Goal: Ask a question

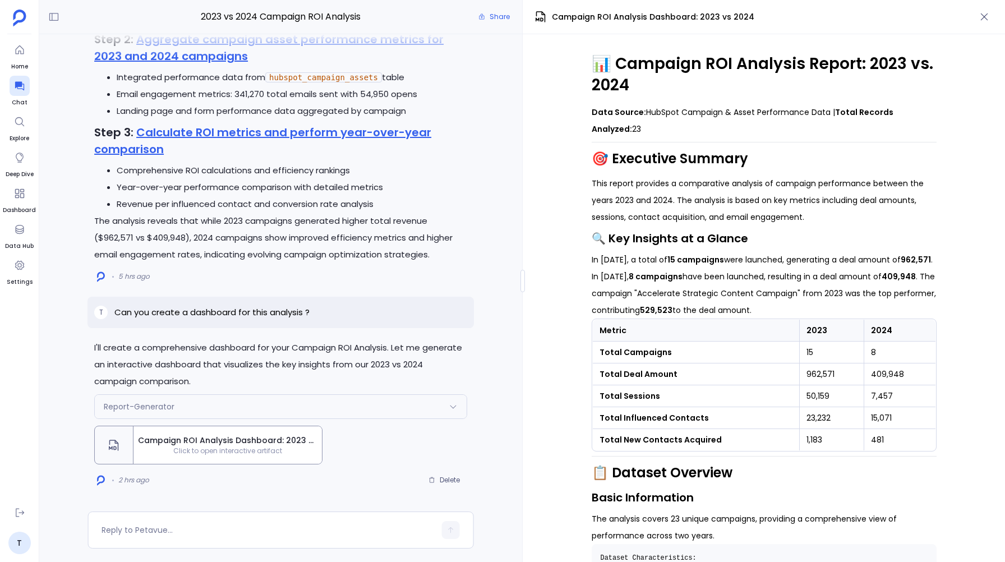
scroll to position [85, 0]
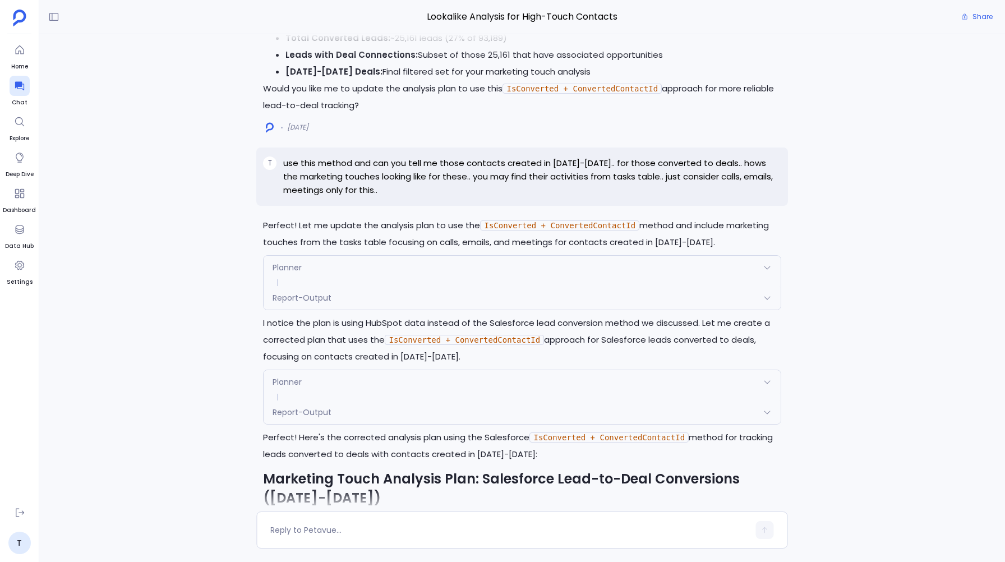
scroll to position [-22758, 0]
click at [289, 195] on p "use this method and can you tell me those contacts created in [DATE]-[DATE].. f…" at bounding box center [531, 175] width 497 height 40
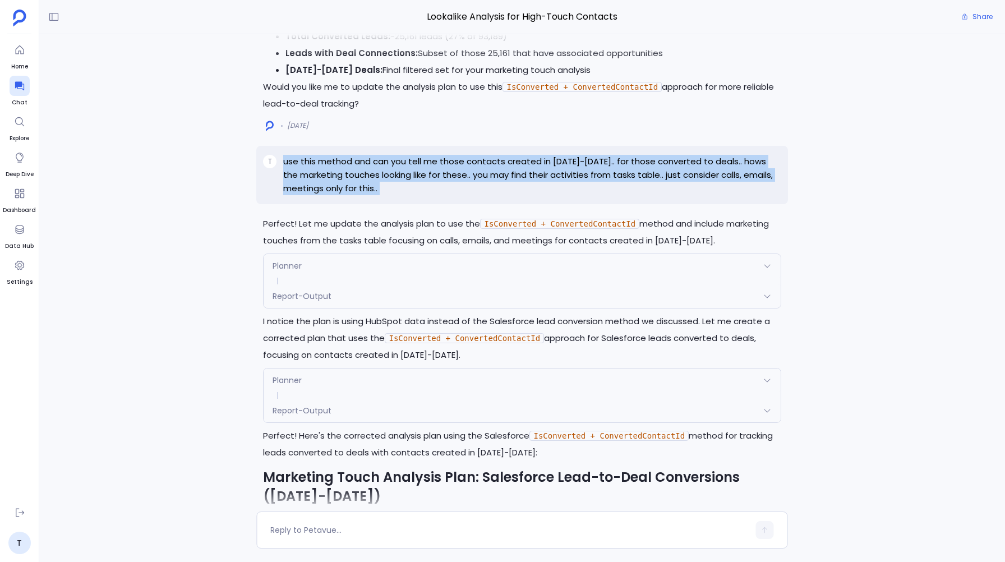
click at [289, 195] on p "use this method and can you tell me those contacts created in [DATE]-[DATE].. f…" at bounding box center [531, 175] width 497 height 40
copy p "use this method and can you tell me those contacts created in [DATE]-[DATE].. f…"
click at [301, 195] on p "use this method and can you tell me those contacts created in [DATE]-[DATE].. f…" at bounding box center [531, 175] width 497 height 40
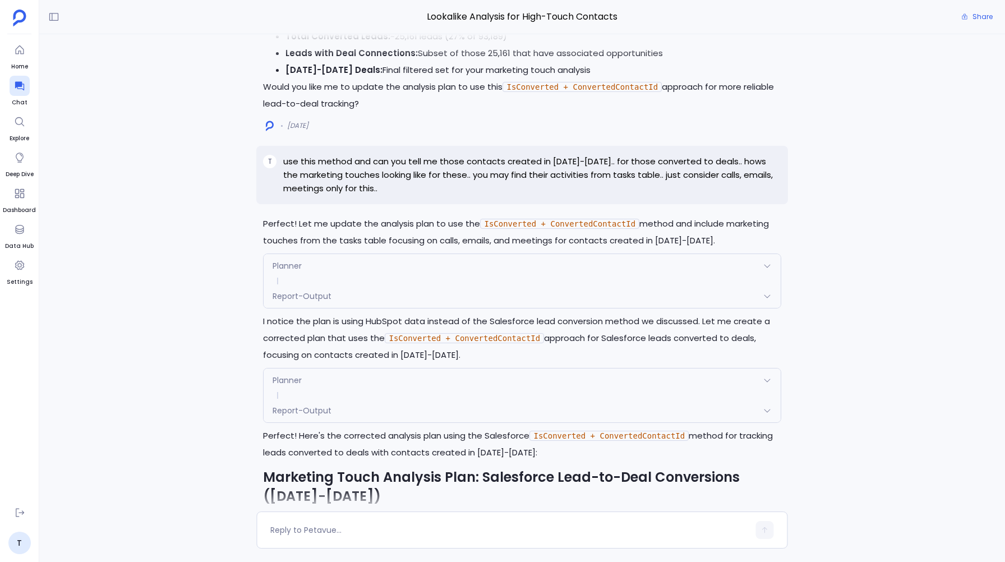
click at [290, 195] on p "use this method and can you tell me those contacts created in [DATE]-[DATE].. f…" at bounding box center [531, 175] width 497 height 40
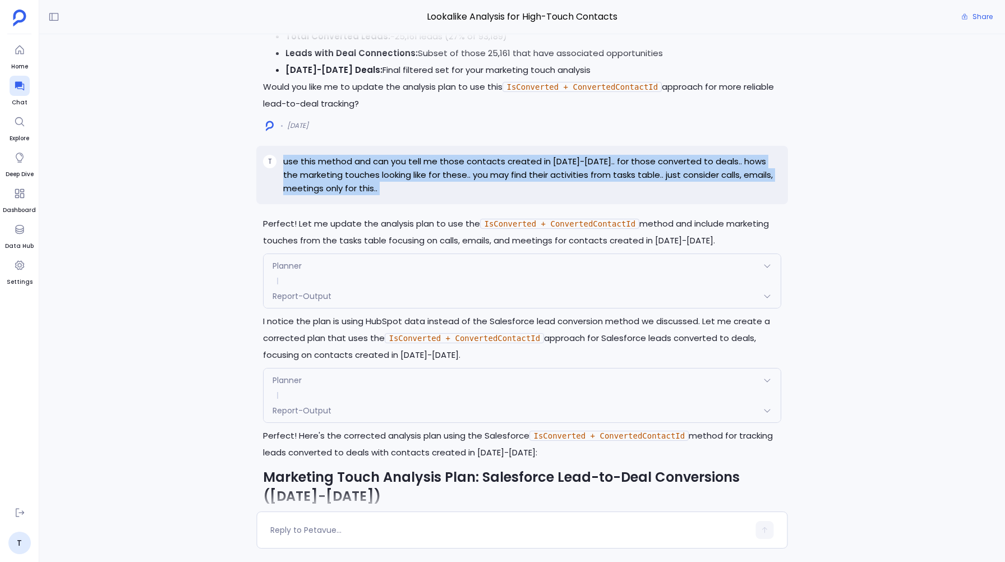
click at [290, 195] on p "use this method and can you tell me those contacts created in [DATE]-[DATE].. f…" at bounding box center [531, 175] width 497 height 40
copy p "use this method and can you tell me those contacts created in [DATE]-[DATE].. f…"
